Goal: Task Accomplishment & Management: Use online tool/utility

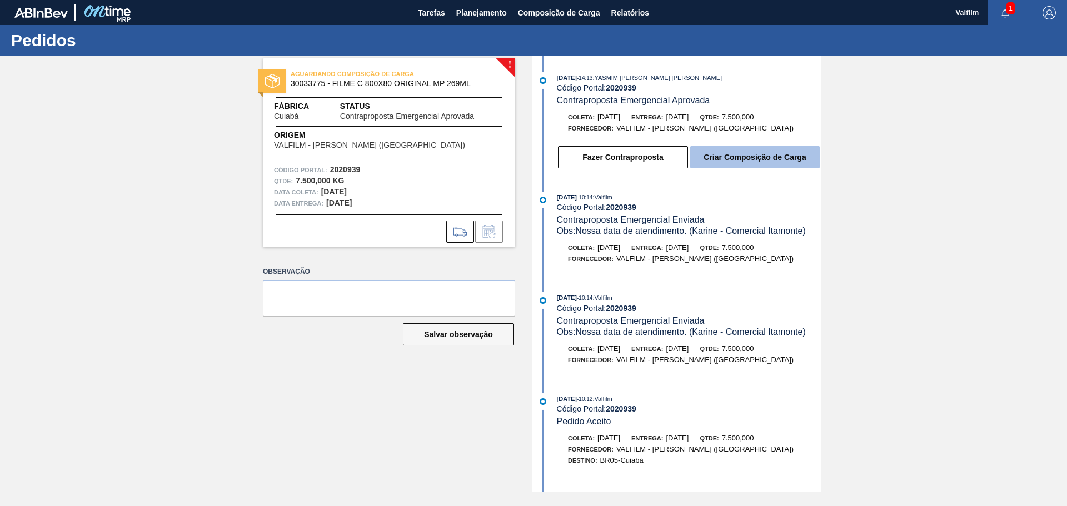
click at [706, 162] on button "Criar Composição de Carga" at bounding box center [754, 157] width 129 height 22
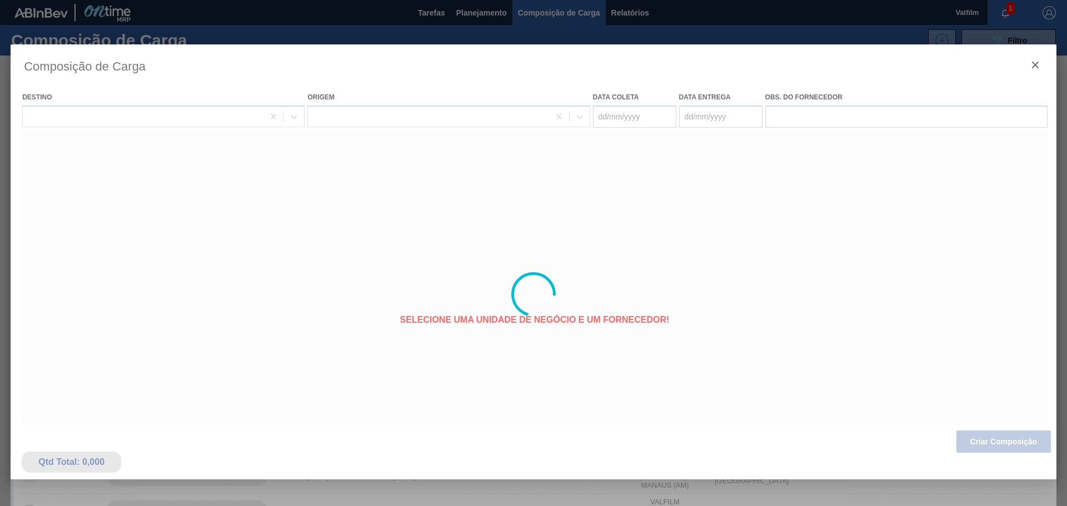
type coleta "[DATE]"
type entrega "[DATE]"
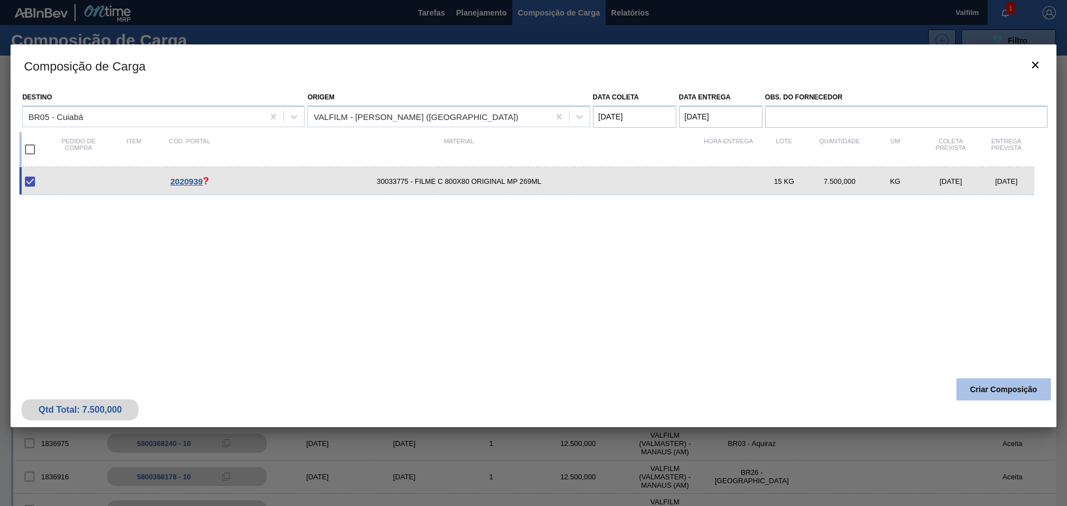
click at [1028, 393] on button "Criar Composição" at bounding box center [1003, 389] width 94 height 22
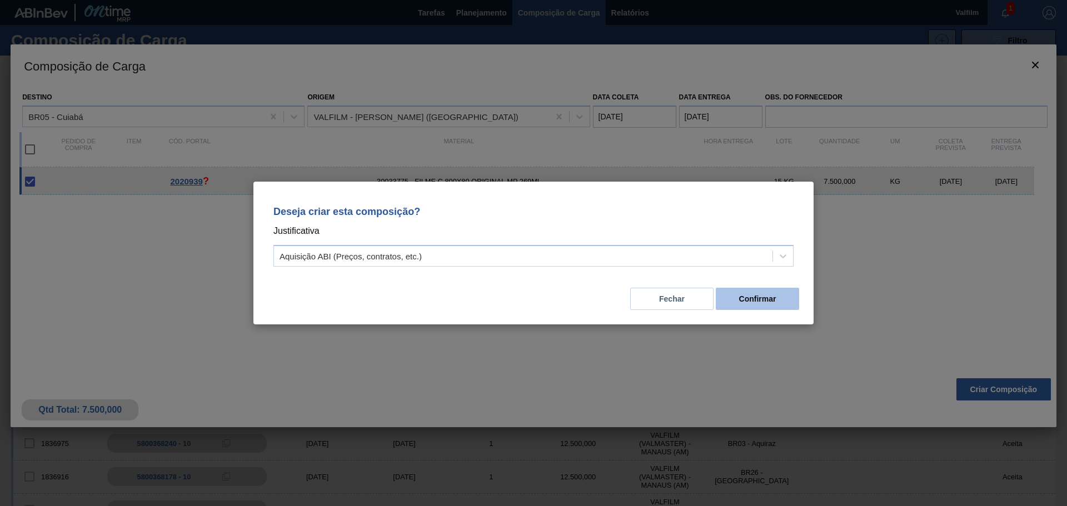
click at [745, 299] on button "Confirmar" at bounding box center [757, 299] width 83 height 22
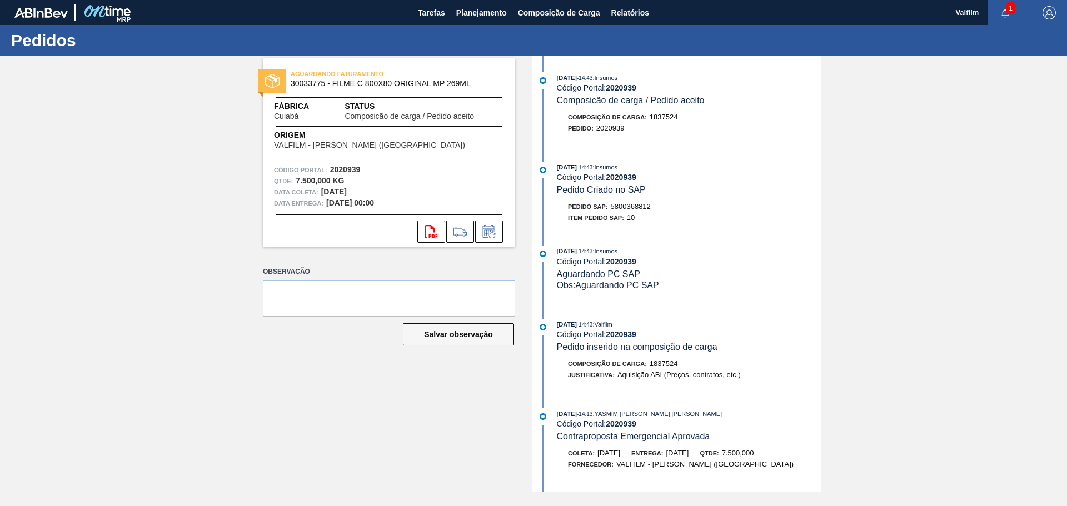
click at [641, 206] on span "5800368812" at bounding box center [631, 206] width 40 height 8
copy span "5800368812"
click at [769, 216] on div "Item pedido SAP: 10" at bounding box center [689, 217] width 264 height 11
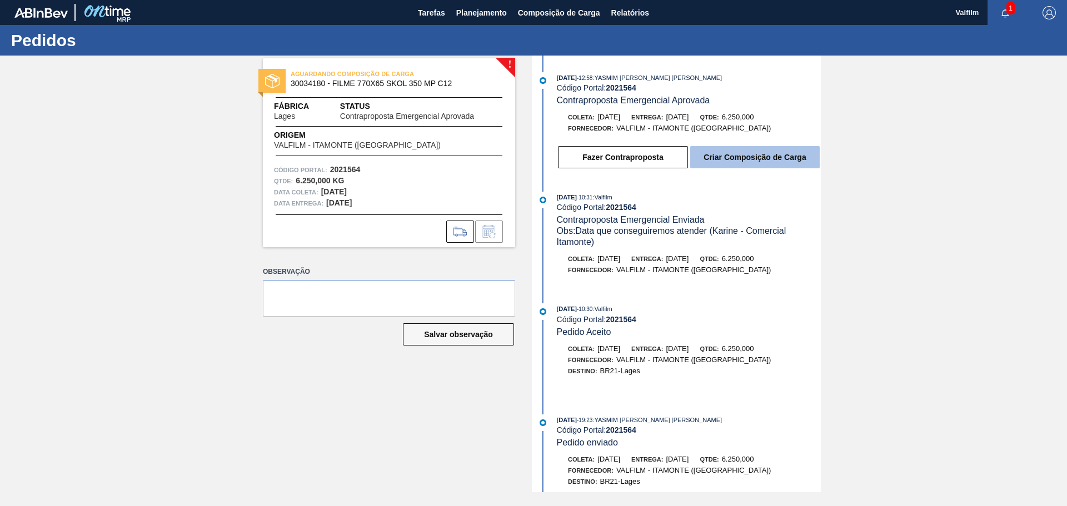
click at [705, 156] on button "Criar Composição de Carga" at bounding box center [754, 157] width 129 height 22
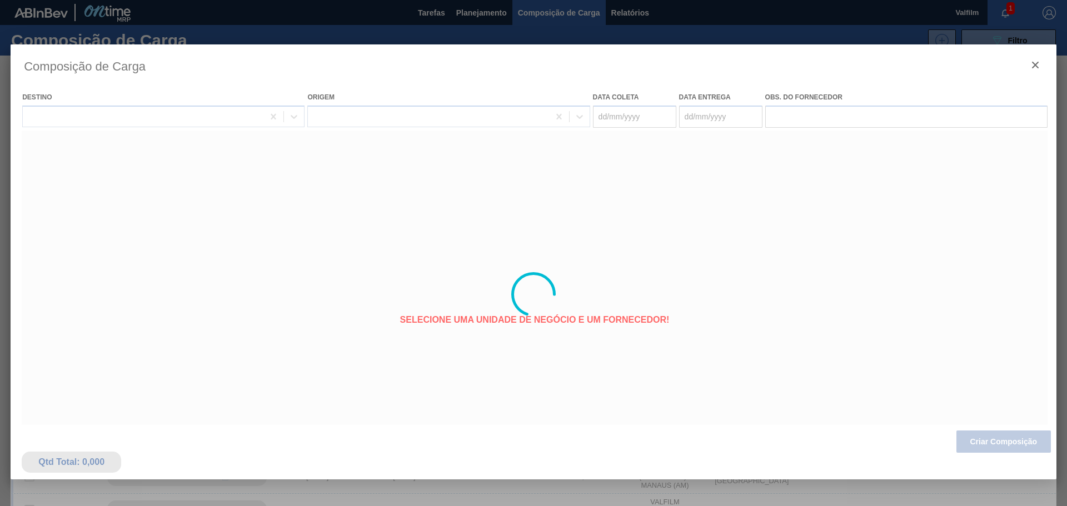
type coleta "[DATE]"
type entrega "[DATE]"
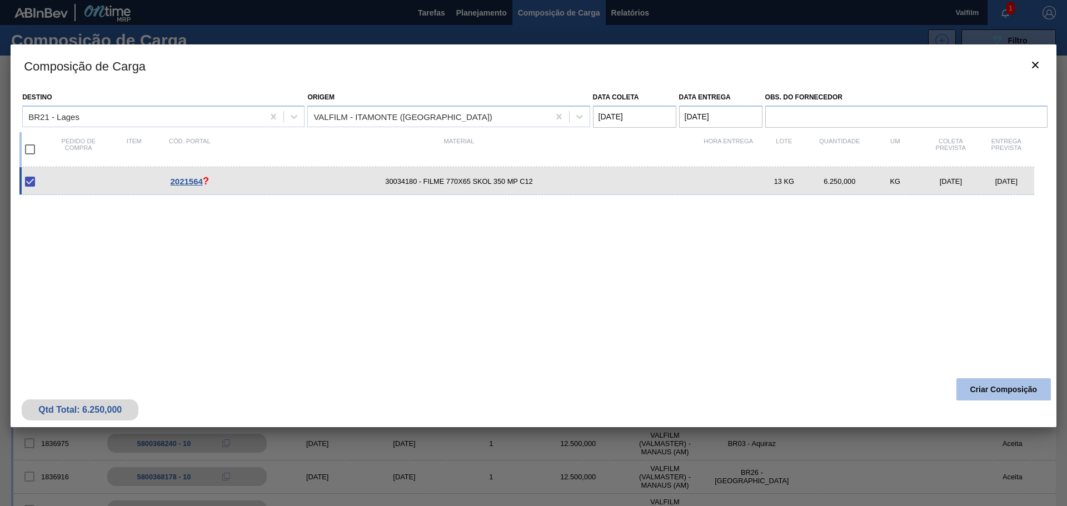
click at [1007, 398] on button "Criar Composição" at bounding box center [1003, 389] width 94 height 22
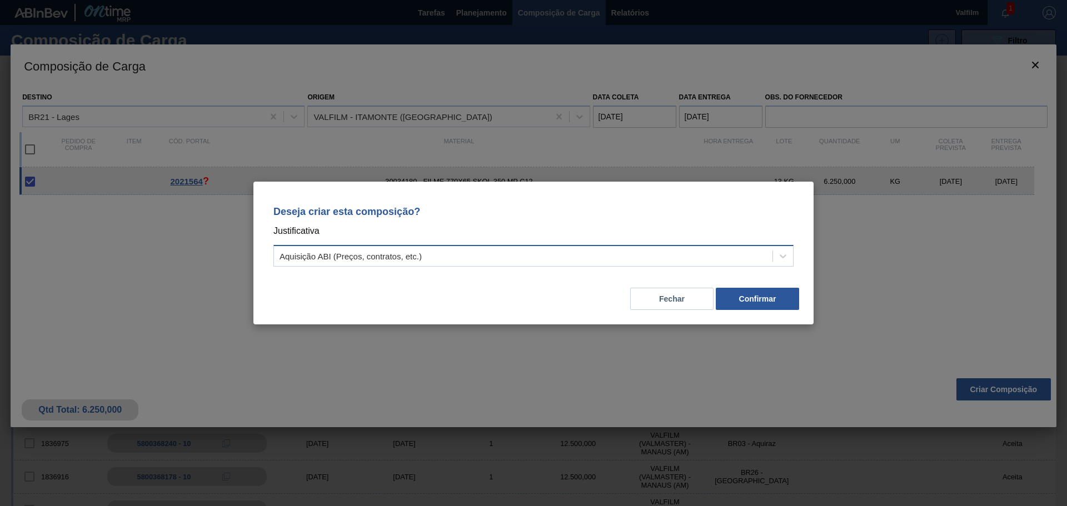
click at [400, 252] on div "Aquisição ABI (Preços, contratos, etc.)" at bounding box center [351, 256] width 142 height 9
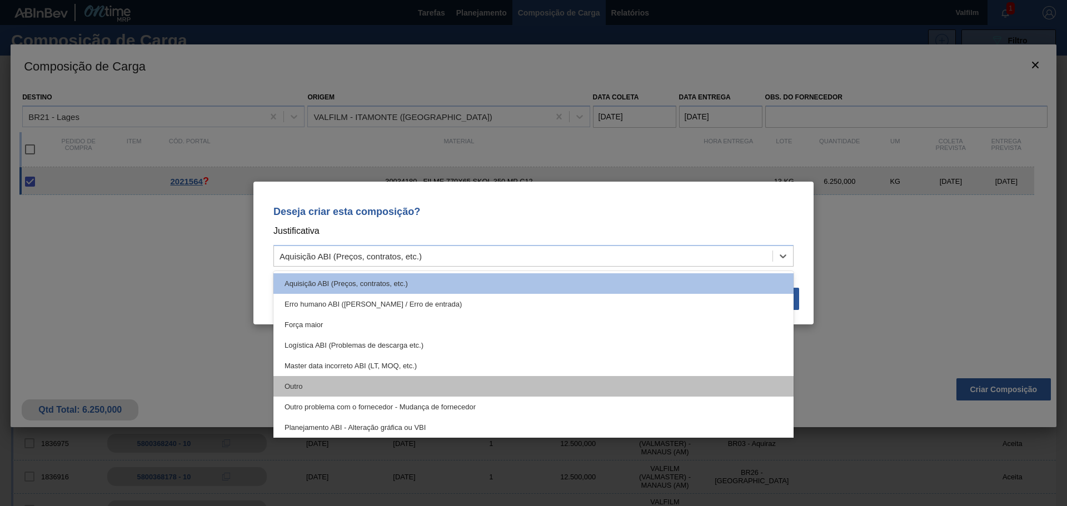
click at [302, 386] on div "Outro" at bounding box center [533, 386] width 520 height 21
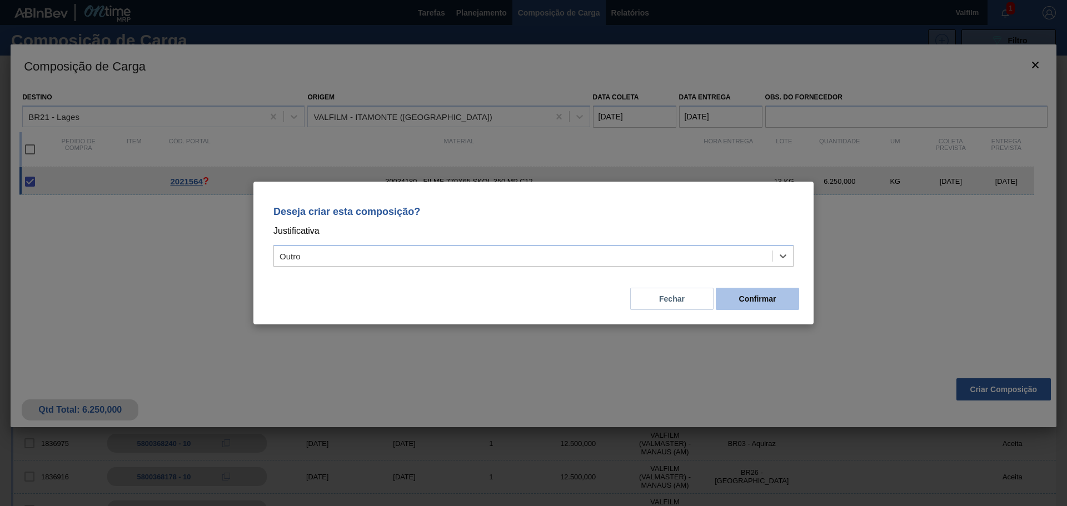
click at [760, 301] on button "Confirmar" at bounding box center [757, 299] width 83 height 22
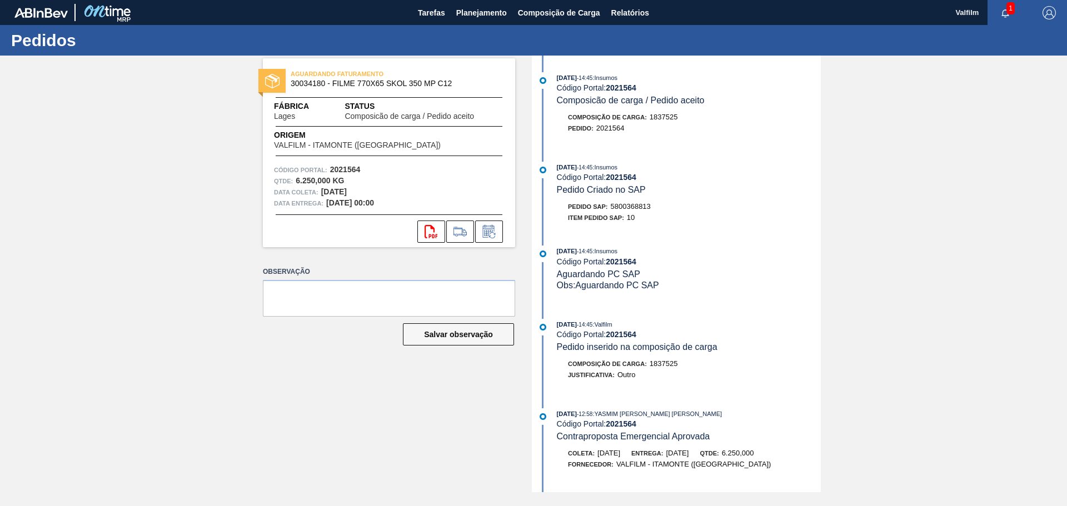
click at [644, 203] on span "5800368813" at bounding box center [631, 206] width 40 height 8
copy span "5800368813"
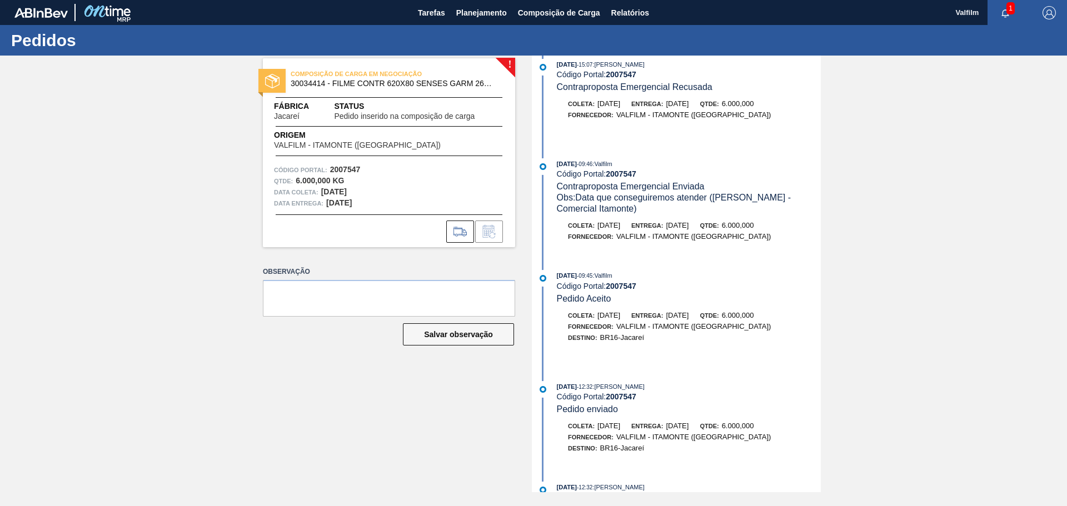
scroll to position [961, 0]
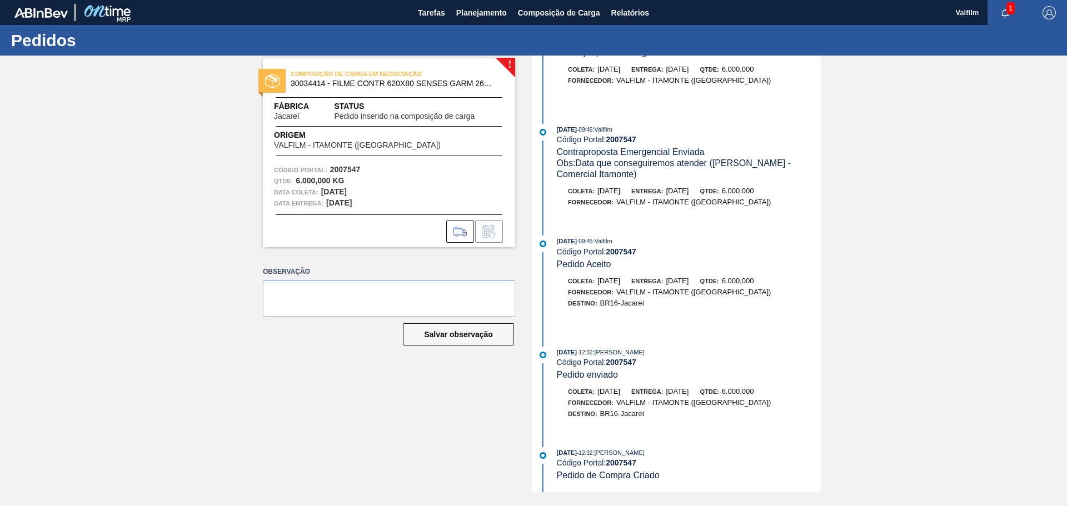
drag, startPoint x: 819, startPoint y: 439, endPoint x: 826, endPoint y: 245, distance: 194.7
click at [826, 245] on div "! COMPOSIÇÃO DE CARGA EM NEGOCIAÇÃO 30034414 - FILME CONTR 620X80 SENSES GARM 2…" at bounding box center [533, 274] width 1067 height 437
click at [817, 322] on div at bounding box center [678, 320] width 286 height 10
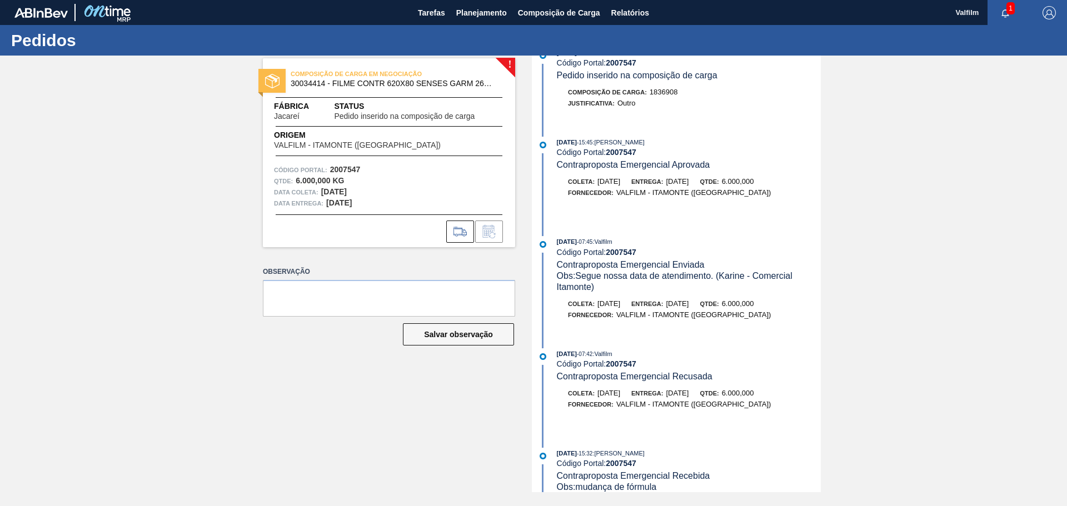
scroll to position [0, 0]
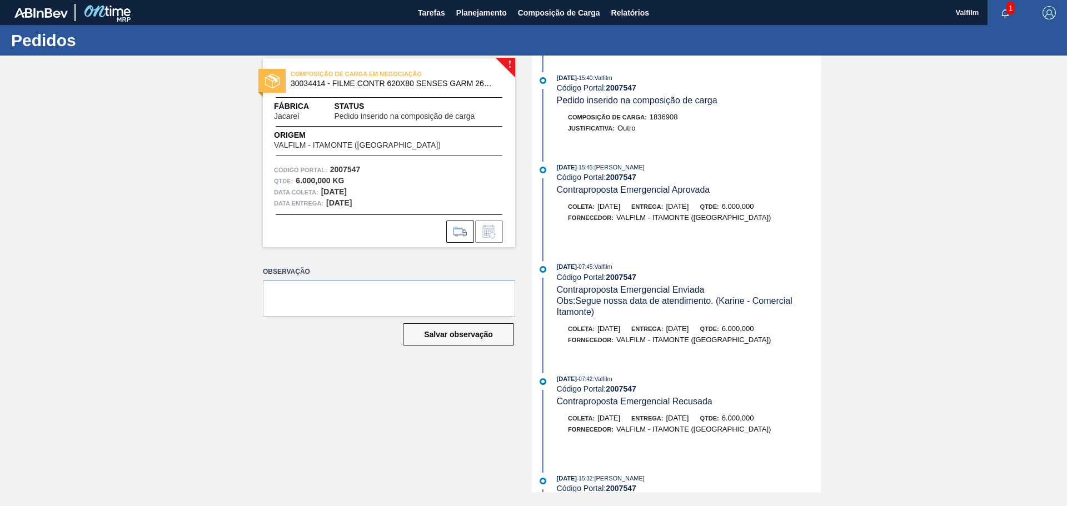
click at [634, 136] on div "Composição de Carga : 1836908 Justificativa: Outro" at bounding box center [678, 126] width 286 height 28
drag, startPoint x: 589, startPoint y: 102, endPoint x: 705, endPoint y: 102, distance: 116.7
click at [703, 102] on span "Pedido inserido na composição de carga" at bounding box center [637, 100] width 161 height 9
click at [715, 127] on div "Justificativa: Outro" at bounding box center [689, 128] width 264 height 11
click at [723, 265] on div "05/09/2025 - 07:45 : Valfilm" at bounding box center [689, 266] width 264 height 11
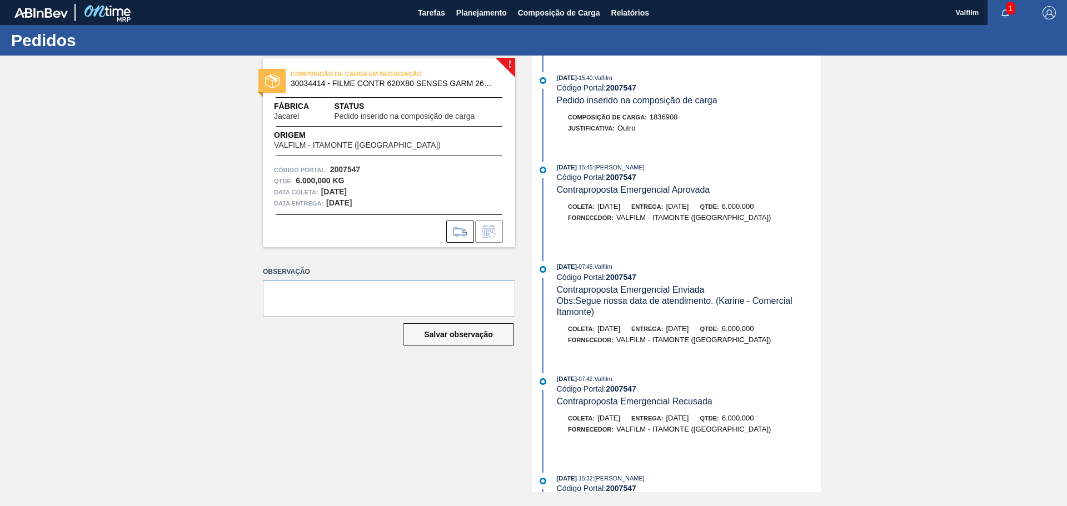
click at [662, 245] on div "10/09/2025 - 15:45 : ERICA BOER GARCIA Código Portal: 2007547 Contraproposta Em…" at bounding box center [678, 203] width 286 height 83
click at [624, 233] on div at bounding box center [678, 234] width 286 height 10
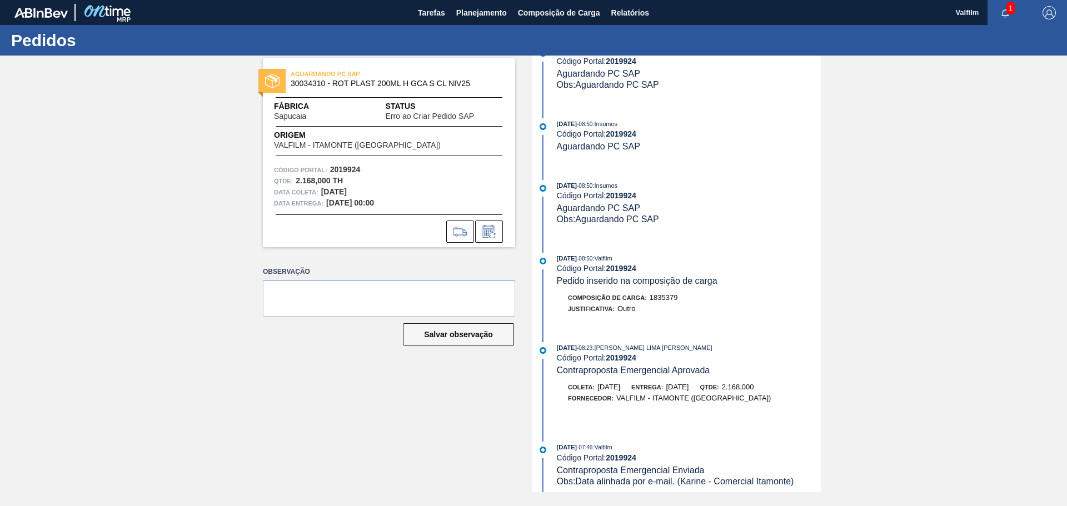
scroll to position [522, 0]
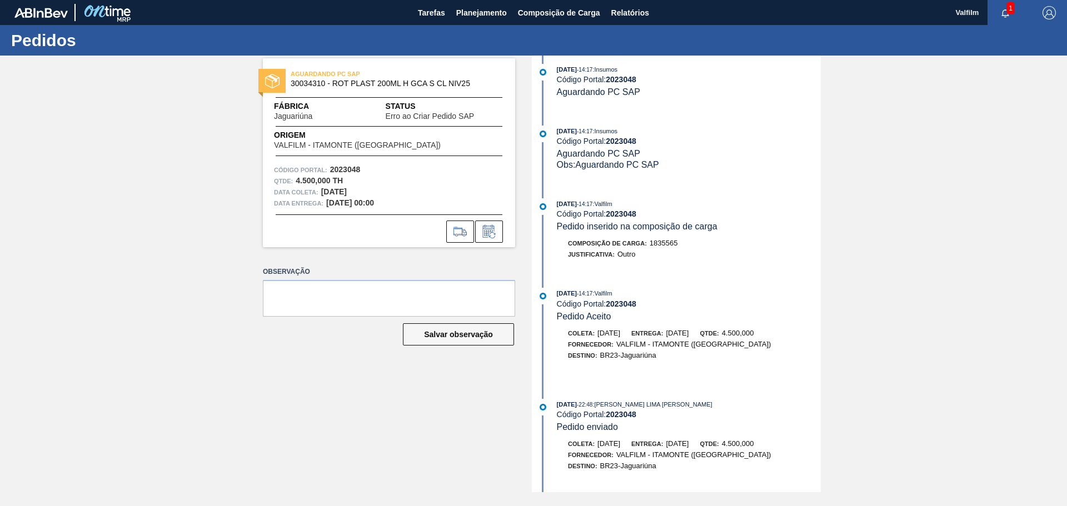
scroll to position [330, 0]
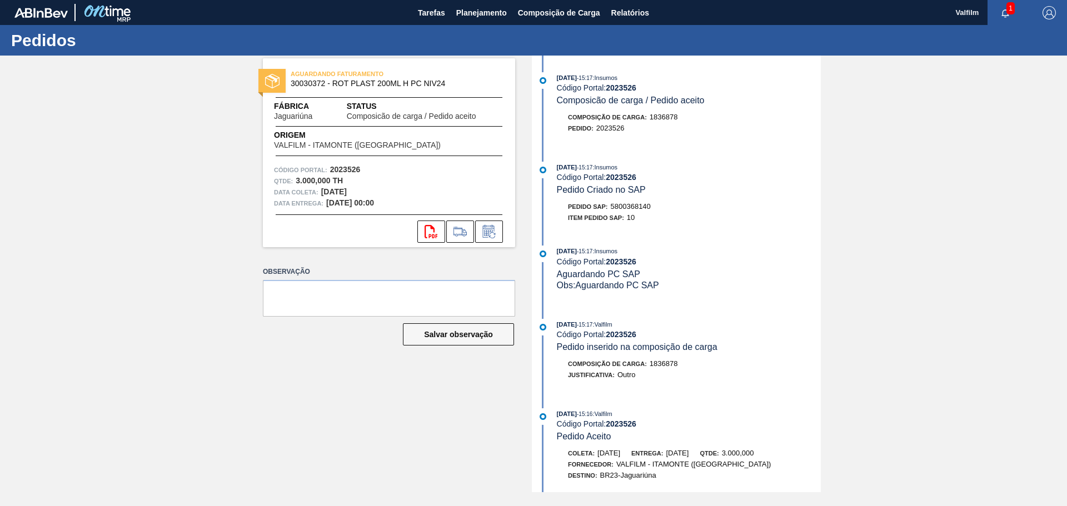
click at [626, 207] on span "5800368140" at bounding box center [631, 206] width 40 height 8
copy span "5800368140"
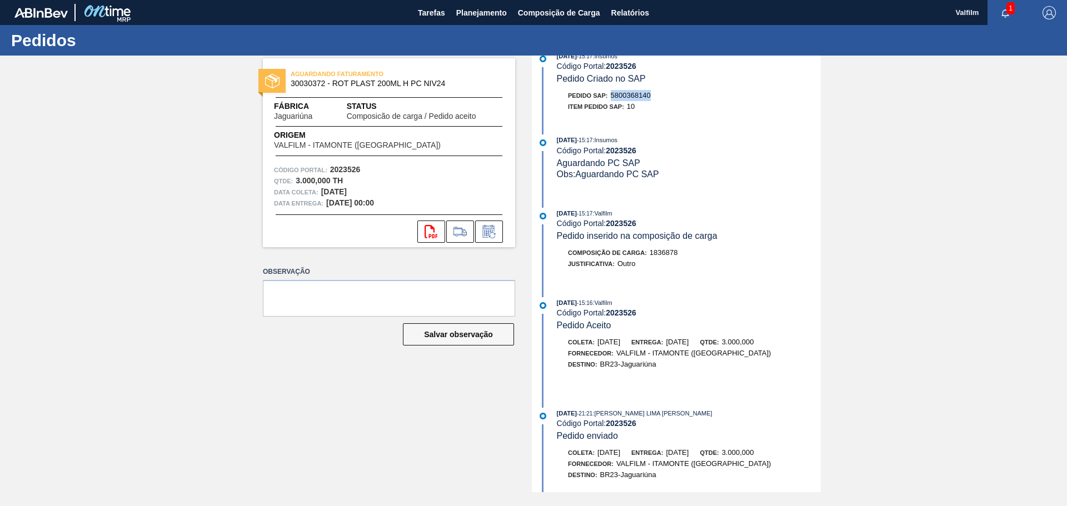
scroll to position [173, 0]
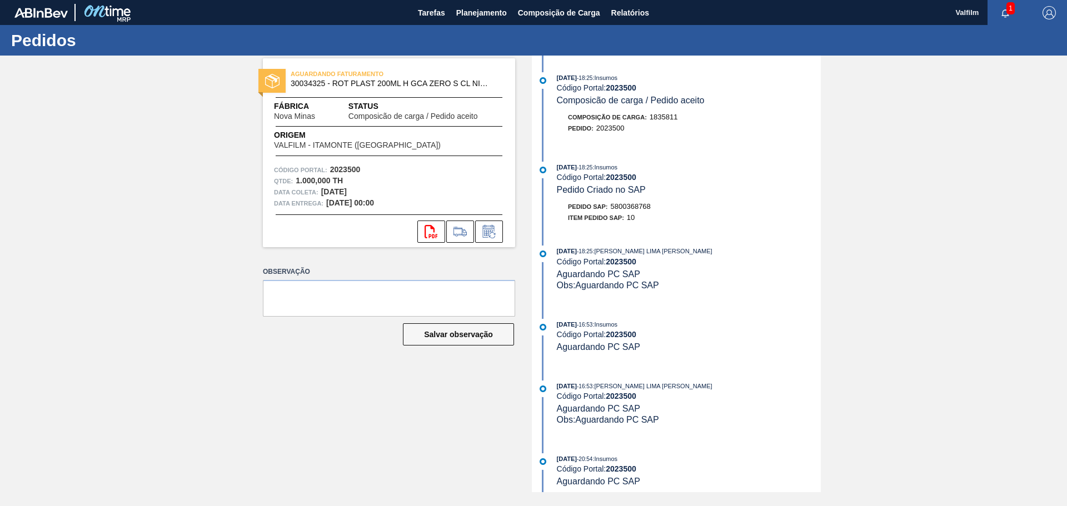
click at [602, 246] on div "11/09/2025 - 18:25 : MATHEUS FARIA LIMA DA SILVA" at bounding box center [689, 251] width 264 height 11
click at [641, 202] on span "5800368768" at bounding box center [631, 206] width 40 height 8
copy span "5800368768"
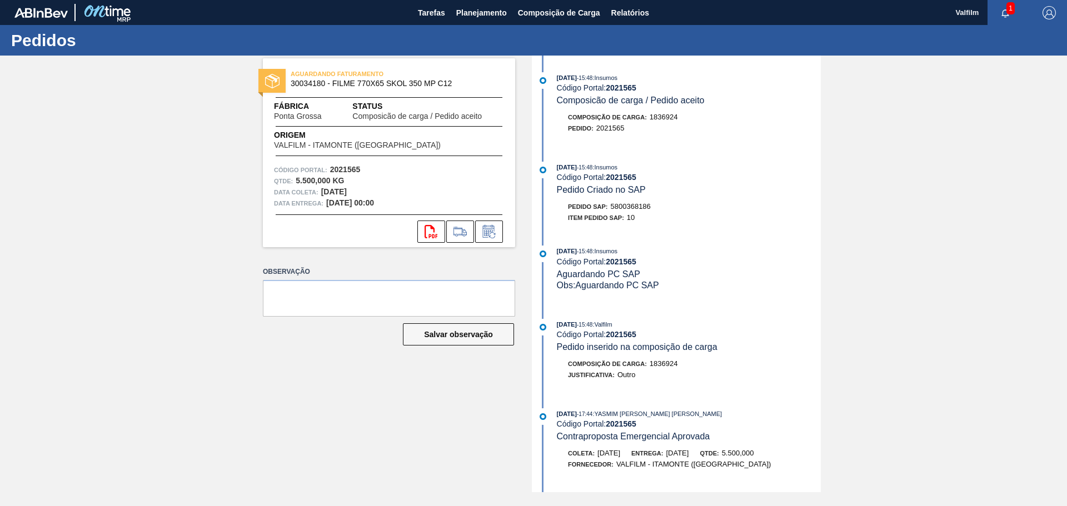
click at [637, 205] on span "5800368186" at bounding box center [631, 206] width 40 height 8
copy span "5800368186"
